Goal: Transaction & Acquisition: Purchase product/service

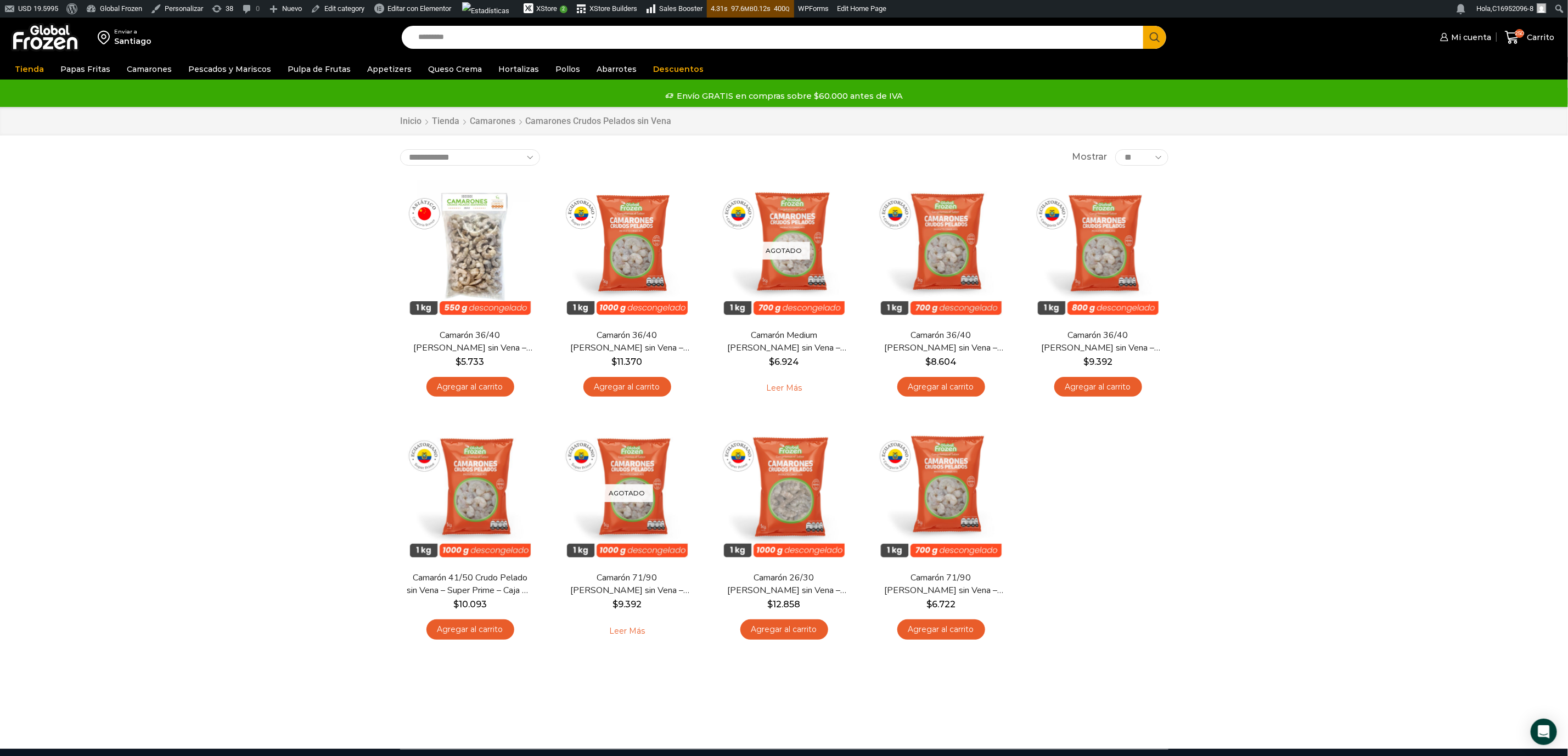
click at [451, 35] on input "Search input" at bounding box center [775, 37] width 725 height 23
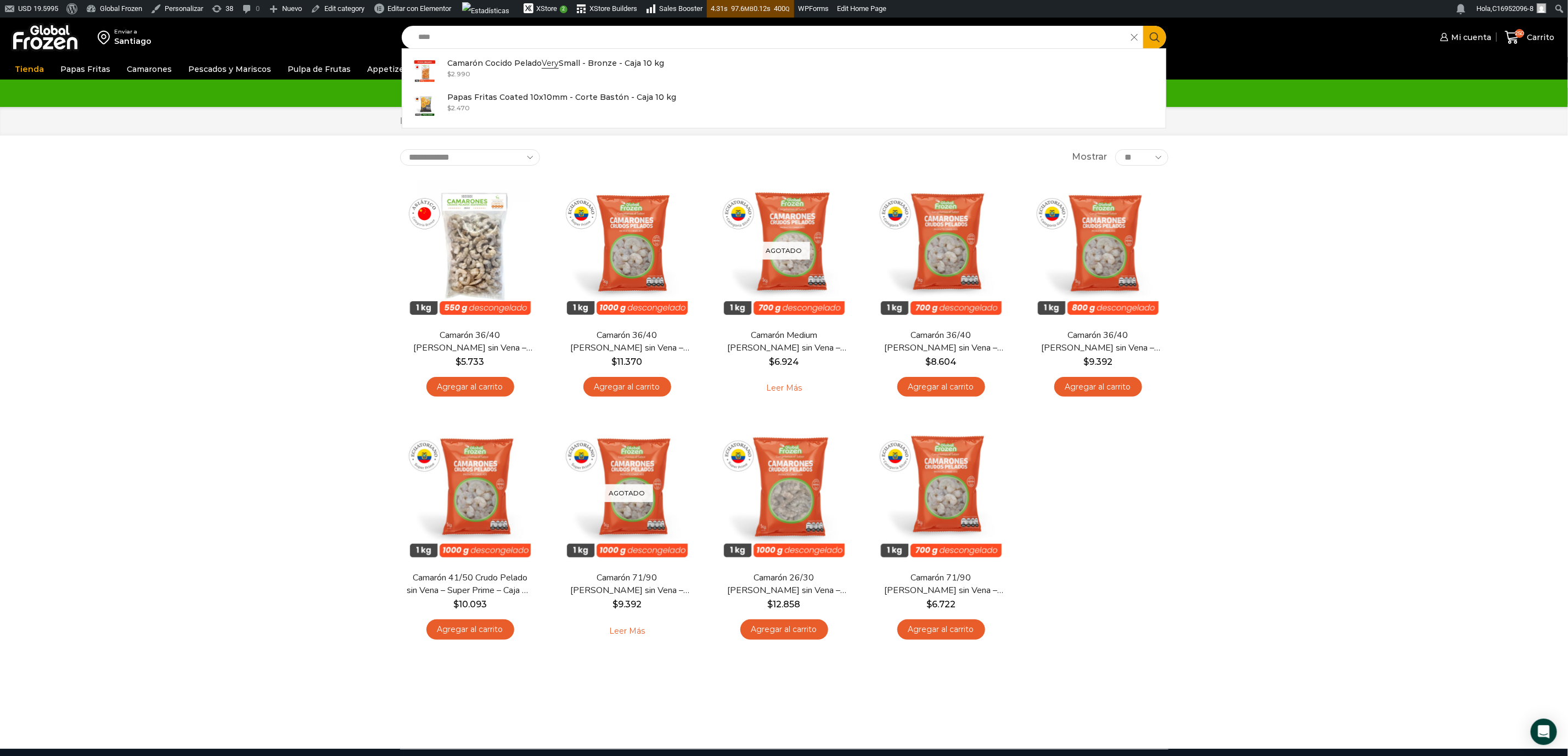
type input "****"
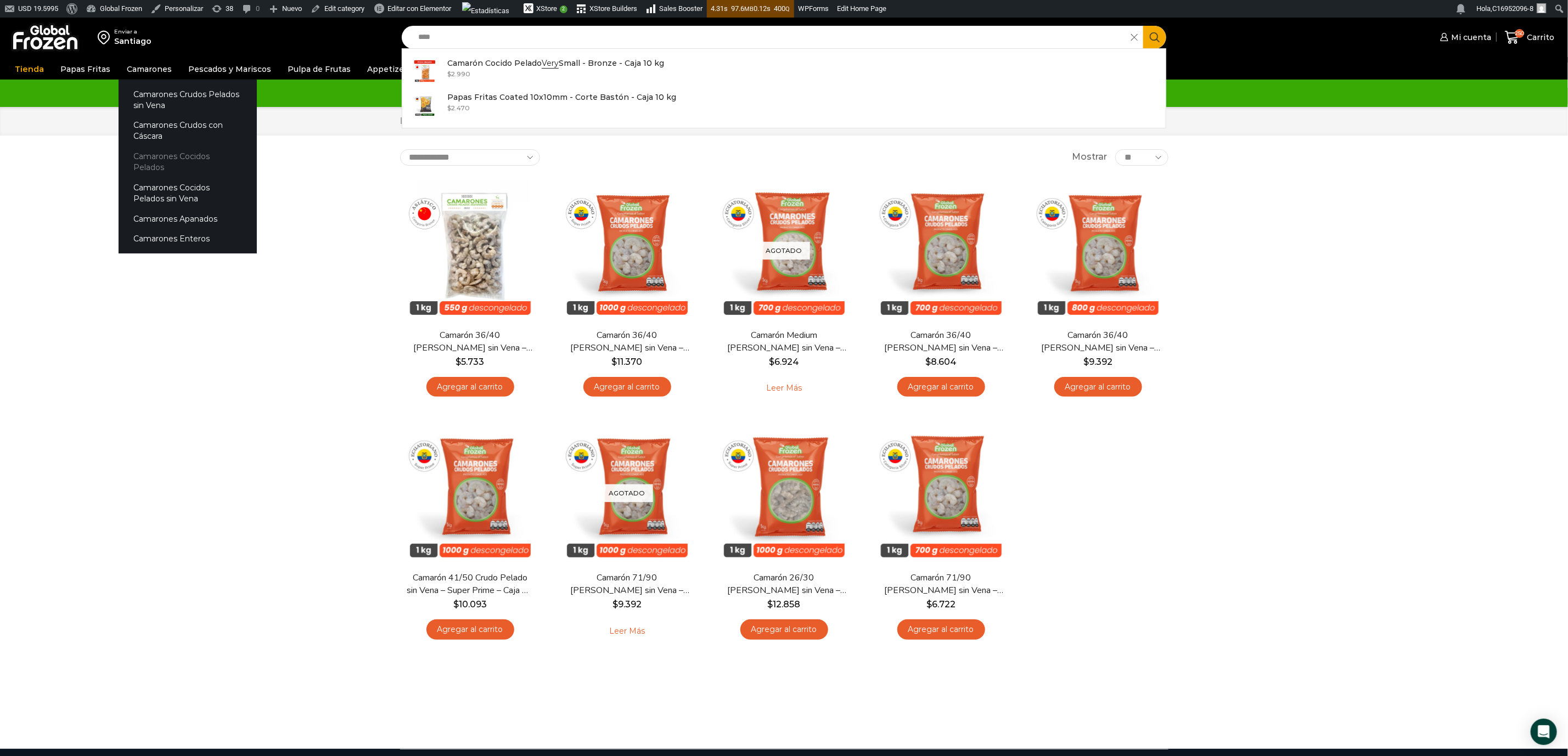
click at [165, 155] on link "Camarones Cocidos Pelados" at bounding box center [187, 162] width 138 height 31
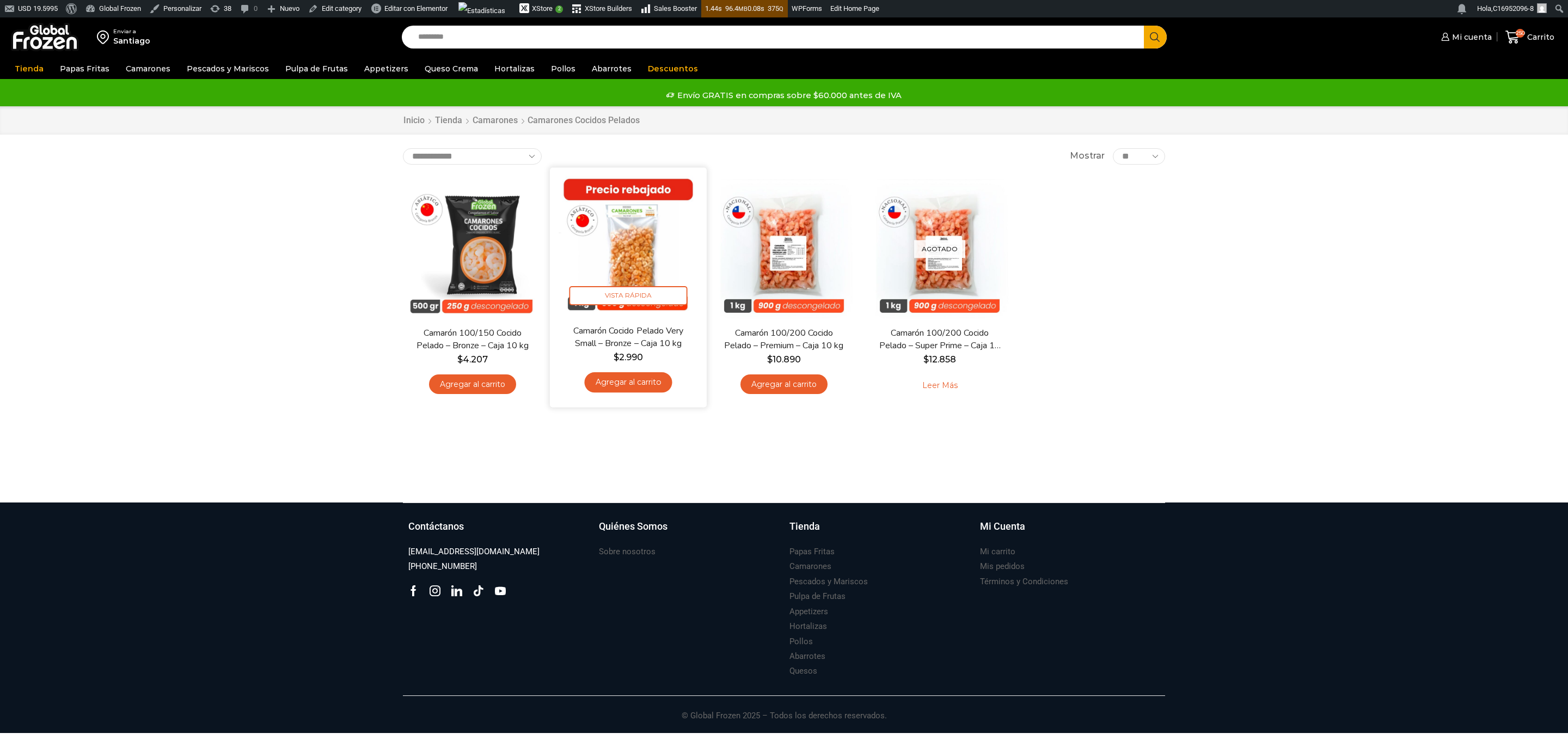
click at [641, 260] on img at bounding box center [628, 246] width 141 height 141
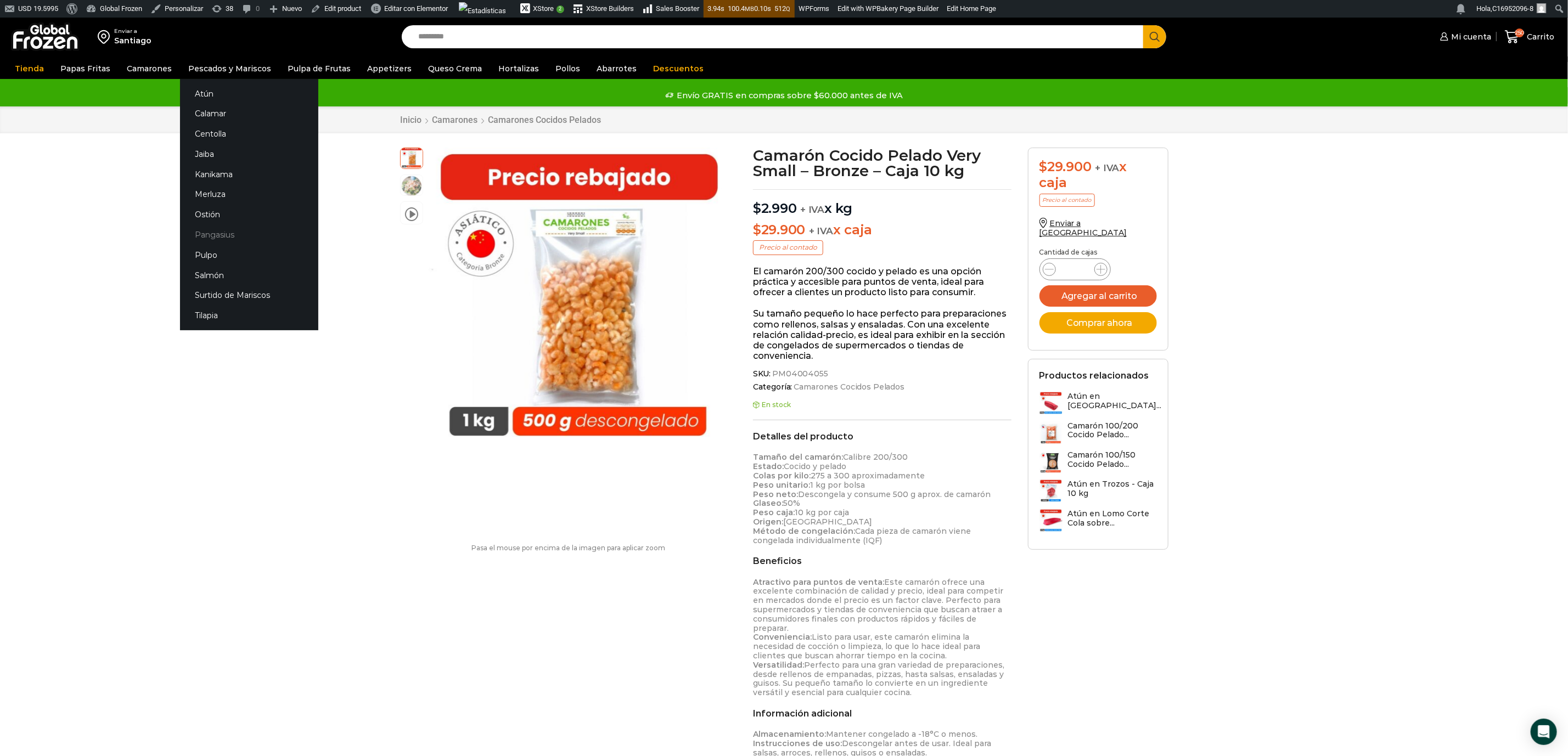
click at [205, 237] on link "Pangasius" at bounding box center [249, 235] width 138 height 20
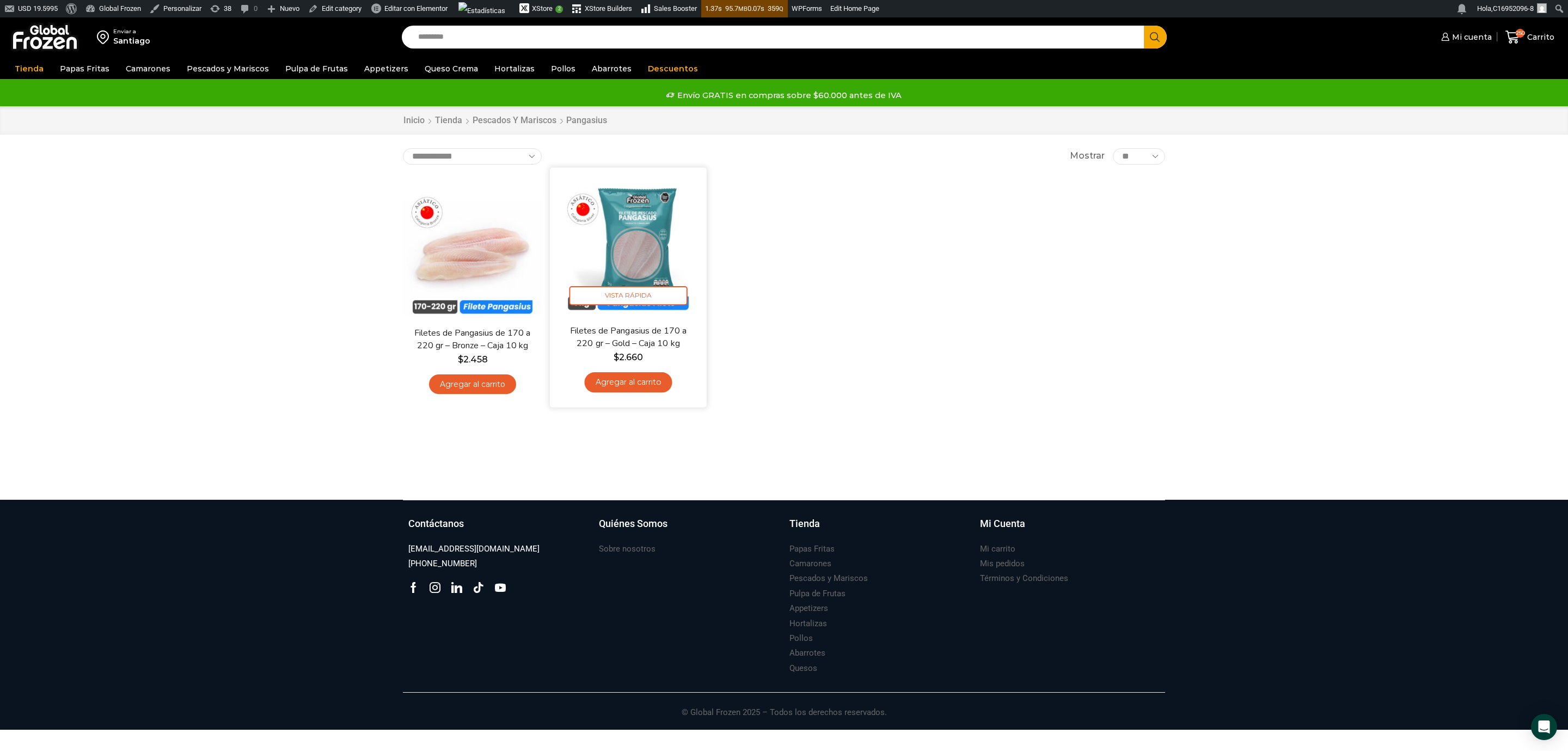
click at [619, 222] on img at bounding box center [628, 246] width 141 height 141
